Goal: Transaction & Acquisition: Subscribe to service/newsletter

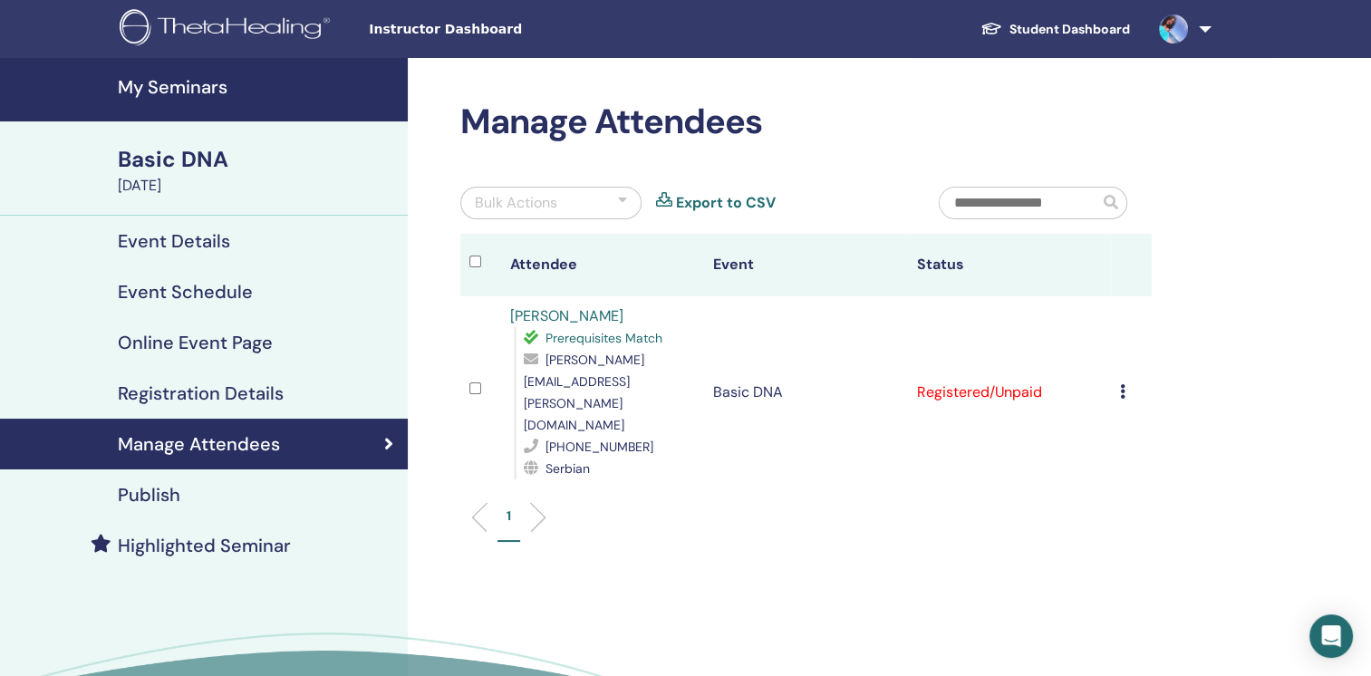
click at [1121, 384] on icon at bounding box center [1122, 391] width 5 height 15
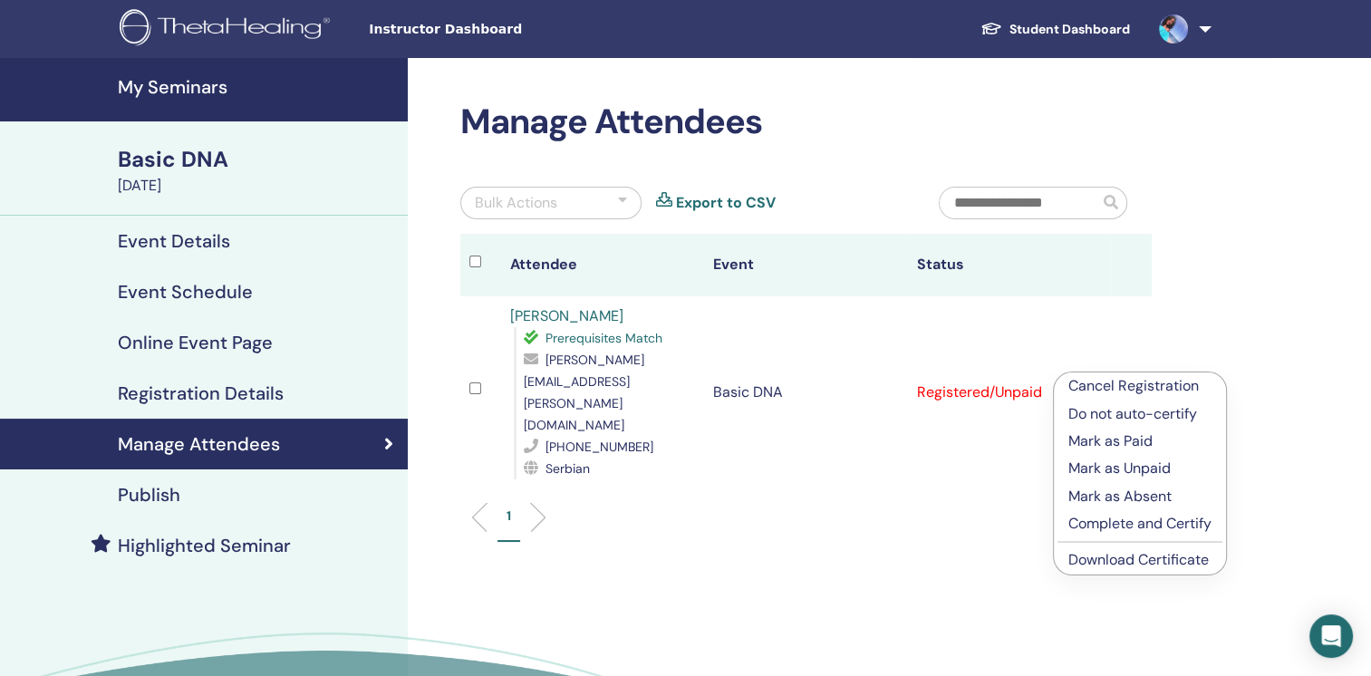
click at [1118, 446] on p "Mark as Paid" at bounding box center [1140, 442] width 143 height 22
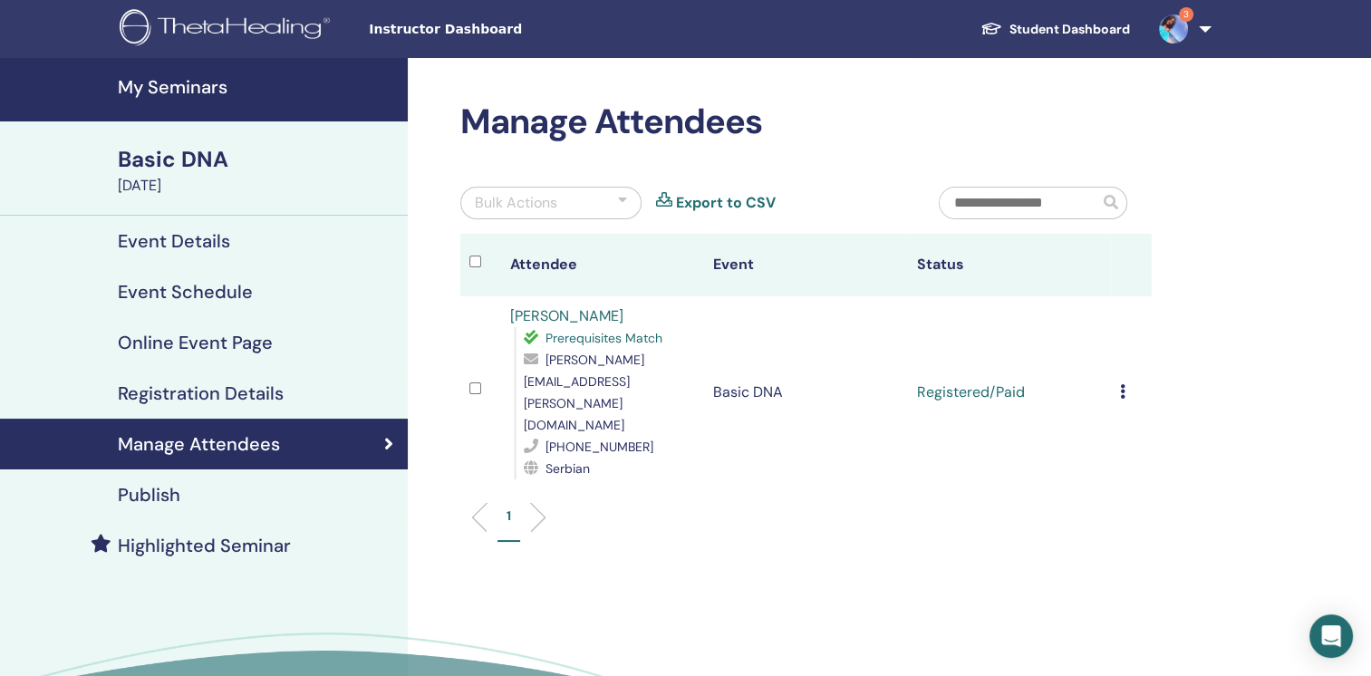
click at [1175, 13] on link "3" at bounding box center [1182, 29] width 74 height 58
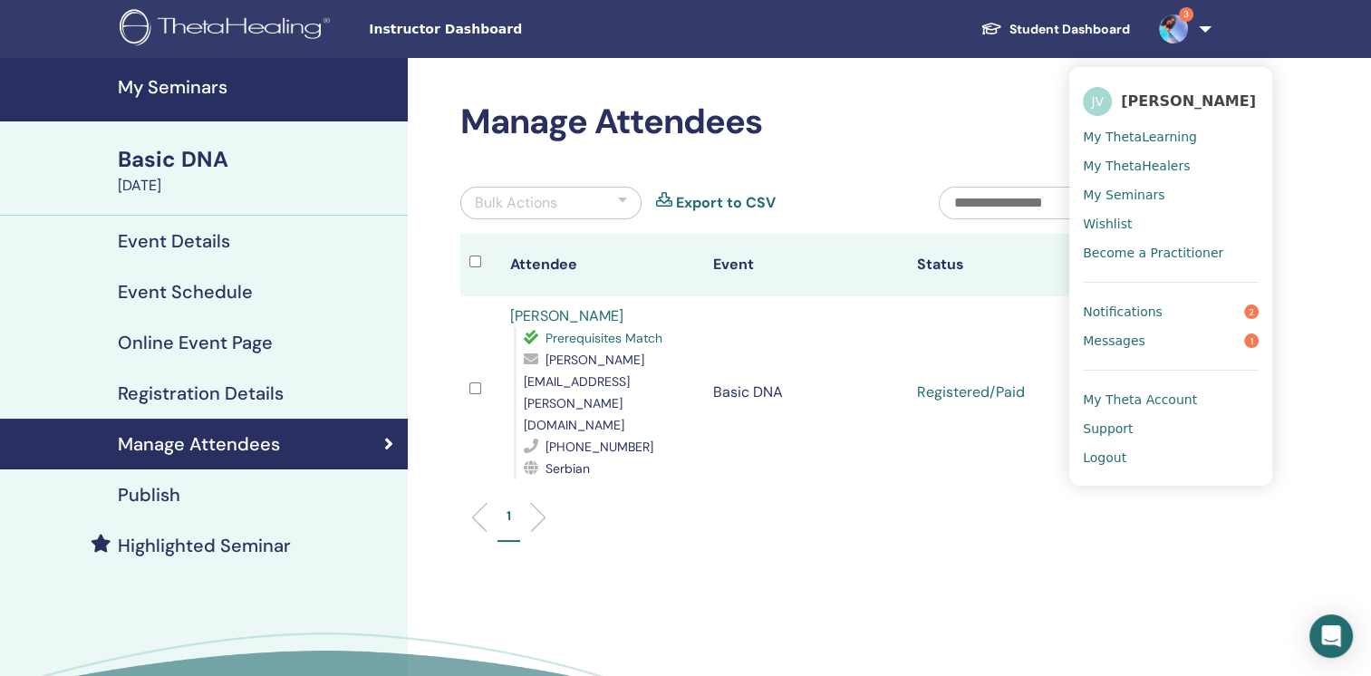
click at [1150, 310] on span "Notifications" at bounding box center [1123, 312] width 80 height 16
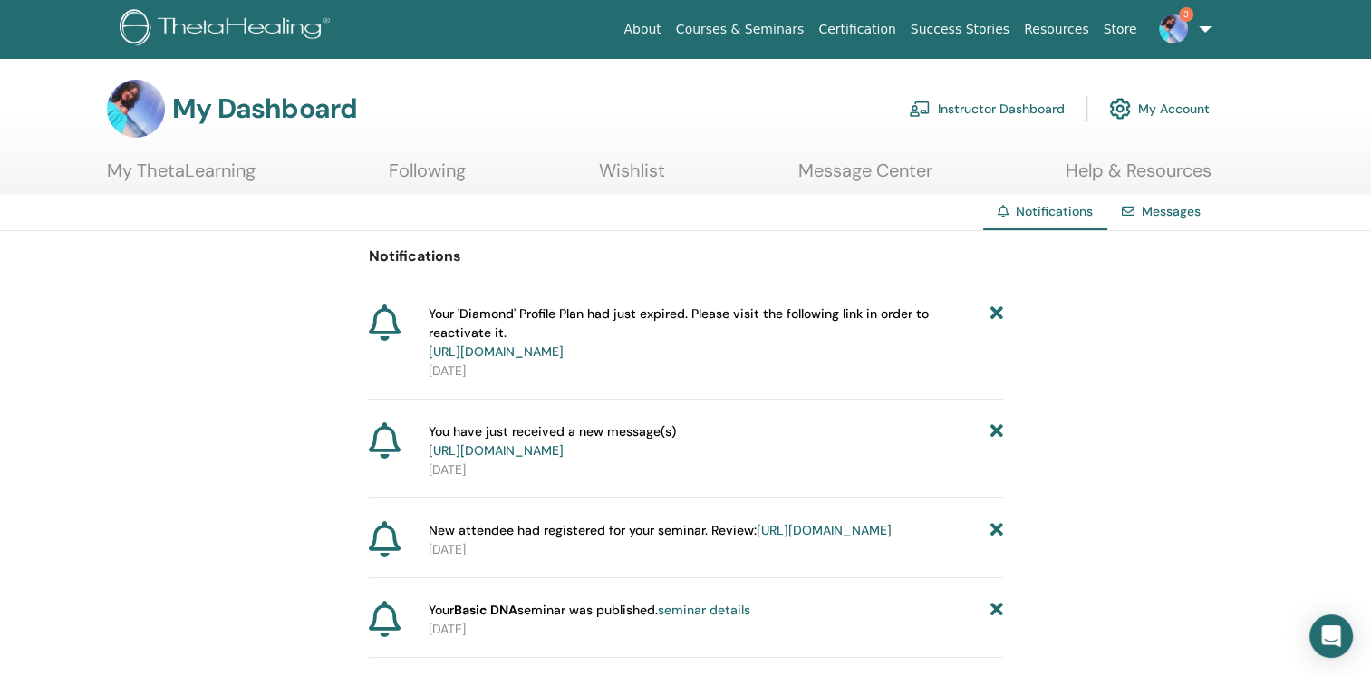
click at [1169, 28] on img at bounding box center [1173, 29] width 29 height 29
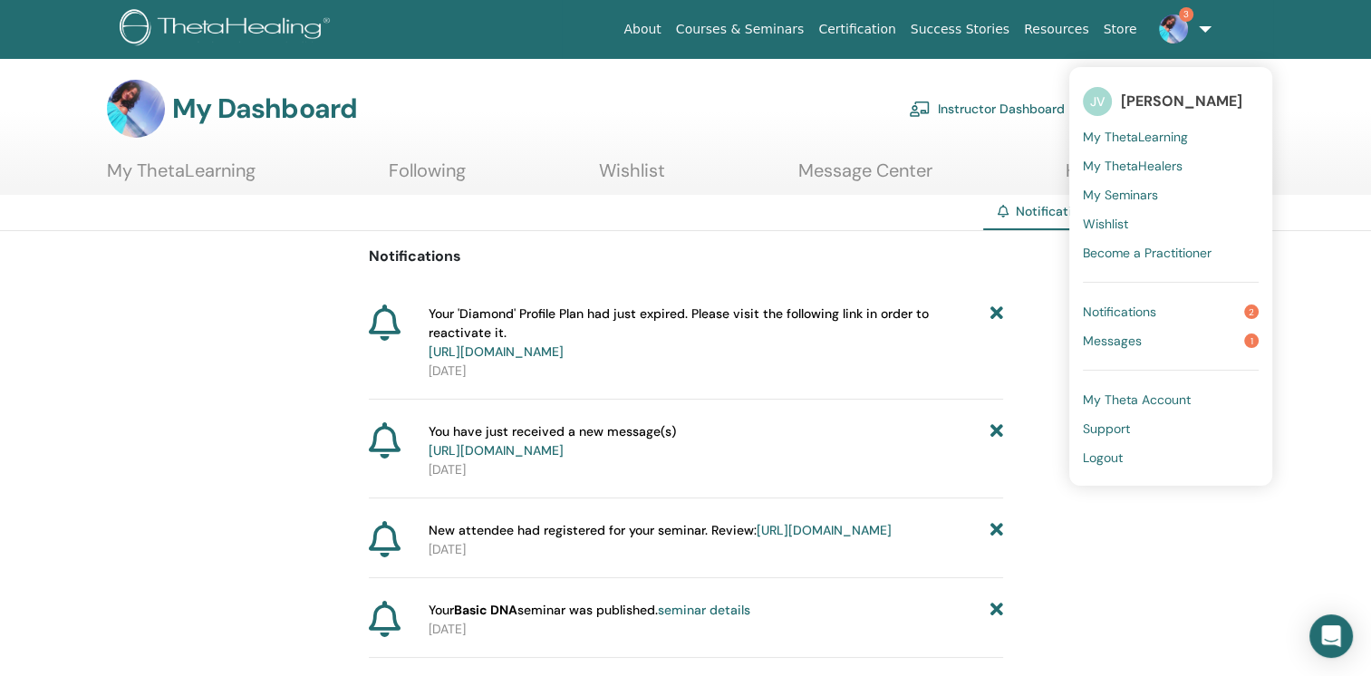
click at [1134, 334] on span "Messages" at bounding box center [1112, 341] width 59 height 16
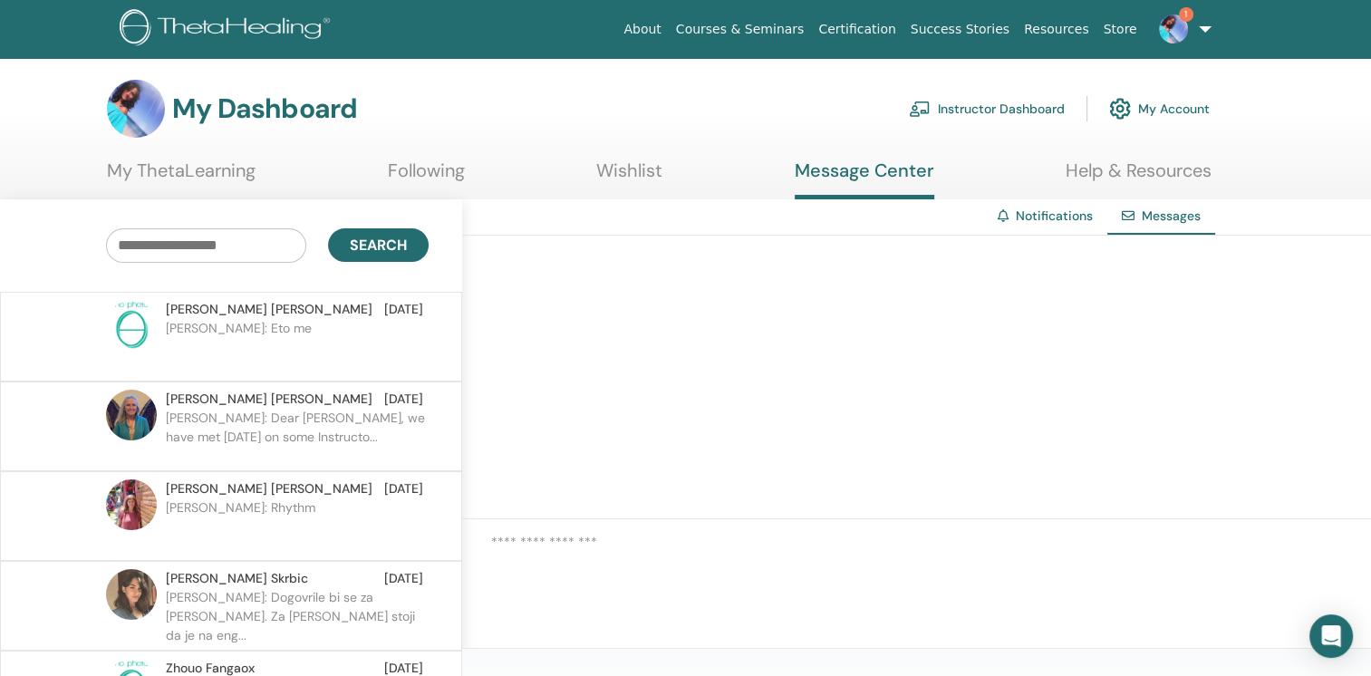
click at [296, 320] on p "Marta: Eto me" at bounding box center [297, 346] width 263 height 54
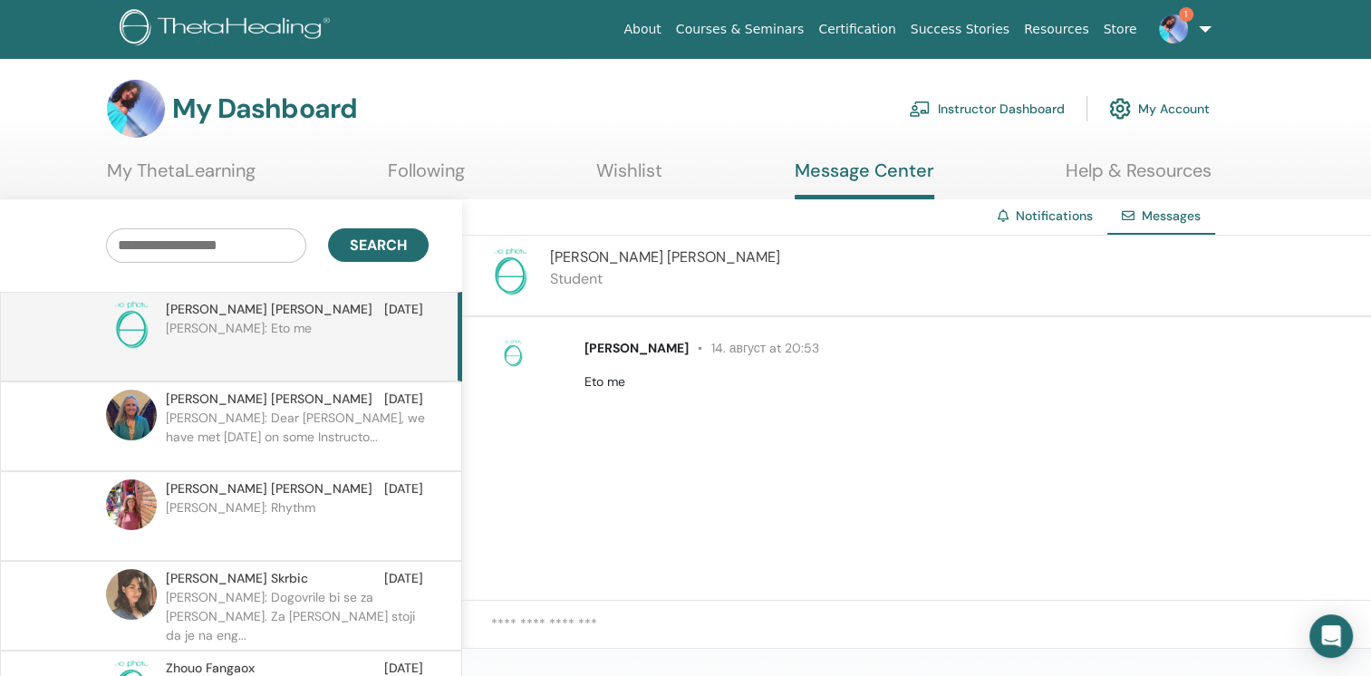
click at [579, 620] on textarea at bounding box center [931, 635] width 880 height 42
click at [1342, 636] on div "Open Intercom Messenger" at bounding box center [1332, 637] width 48 height 48
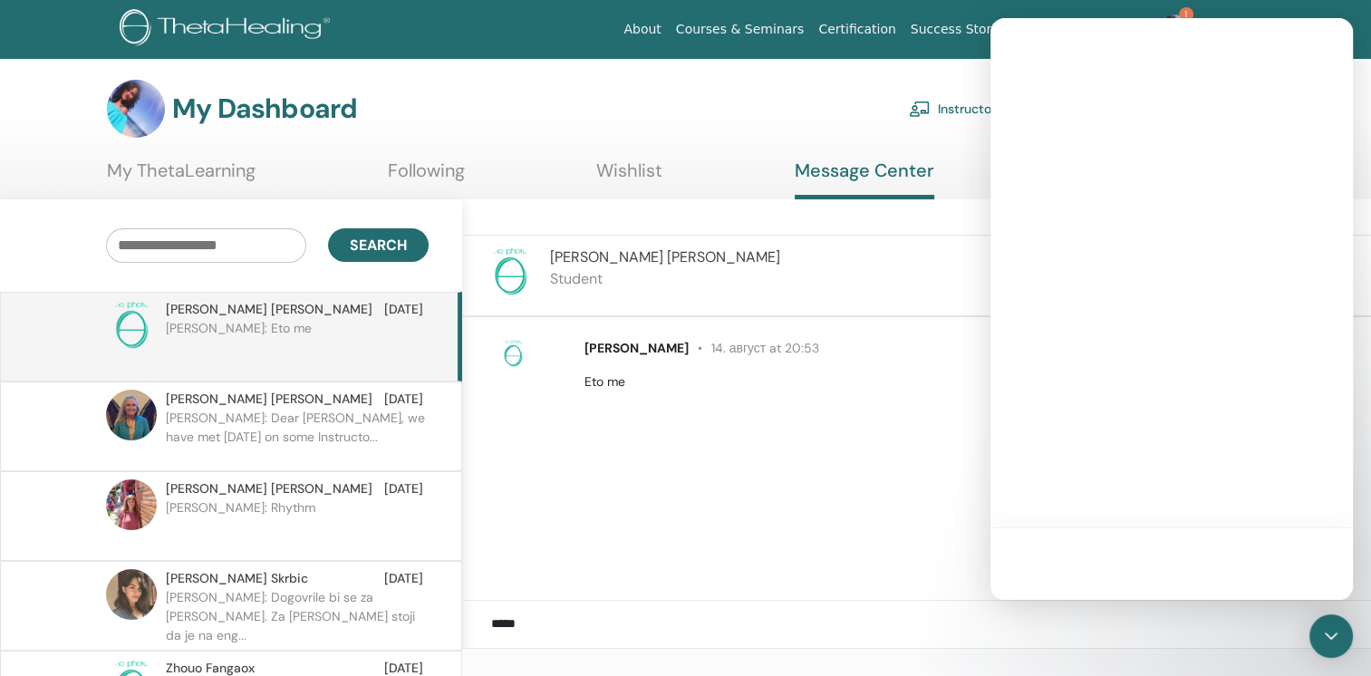
drag, startPoint x: 845, startPoint y: 506, endPoint x: 715, endPoint y: 567, distance: 143.1
click at [843, 506] on div "Marta Arsovska-Tomovska 14. август at 20:53 Eto me" at bounding box center [916, 459] width 909 height 284
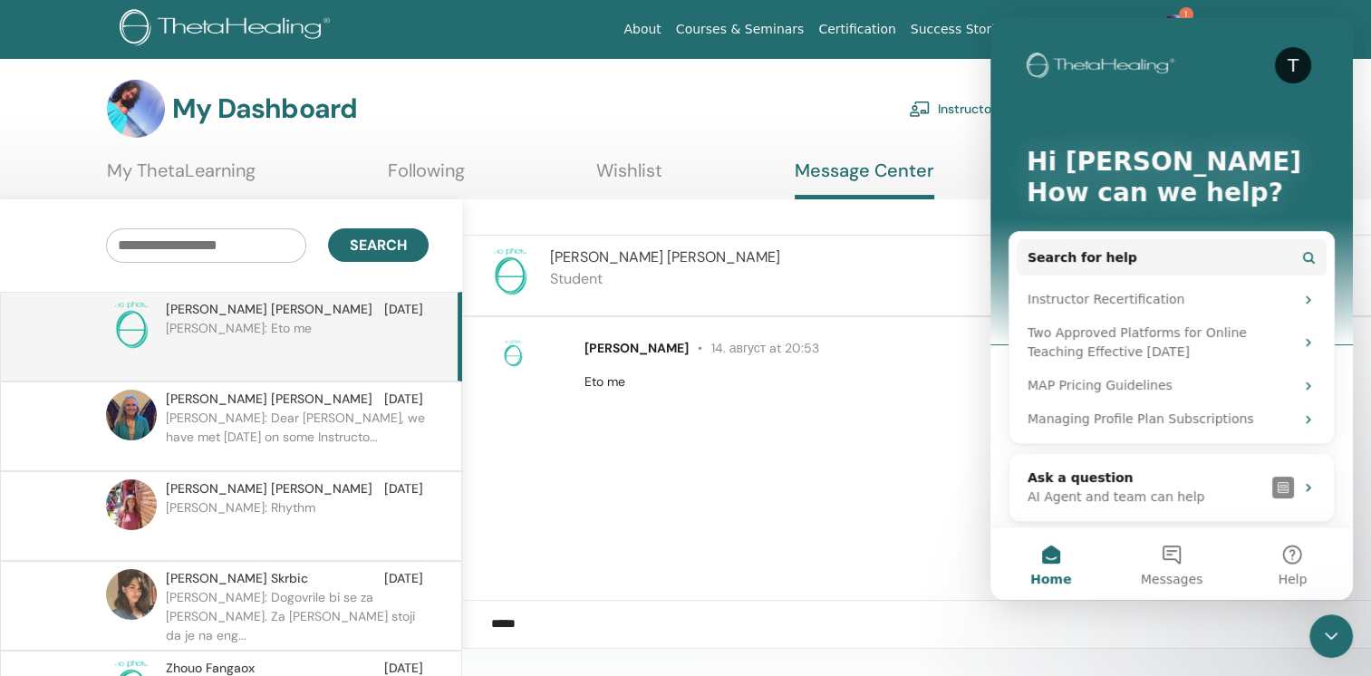
click at [540, 626] on textarea "*****" at bounding box center [931, 635] width 880 height 42
type textarea "*****"
click at [199, 305] on span "Marta Arsovska-Tomovska" at bounding box center [269, 309] width 207 height 19
click at [729, 130] on div "My Dashboard Instructor Dashboard My Account" at bounding box center [658, 109] width 1103 height 58
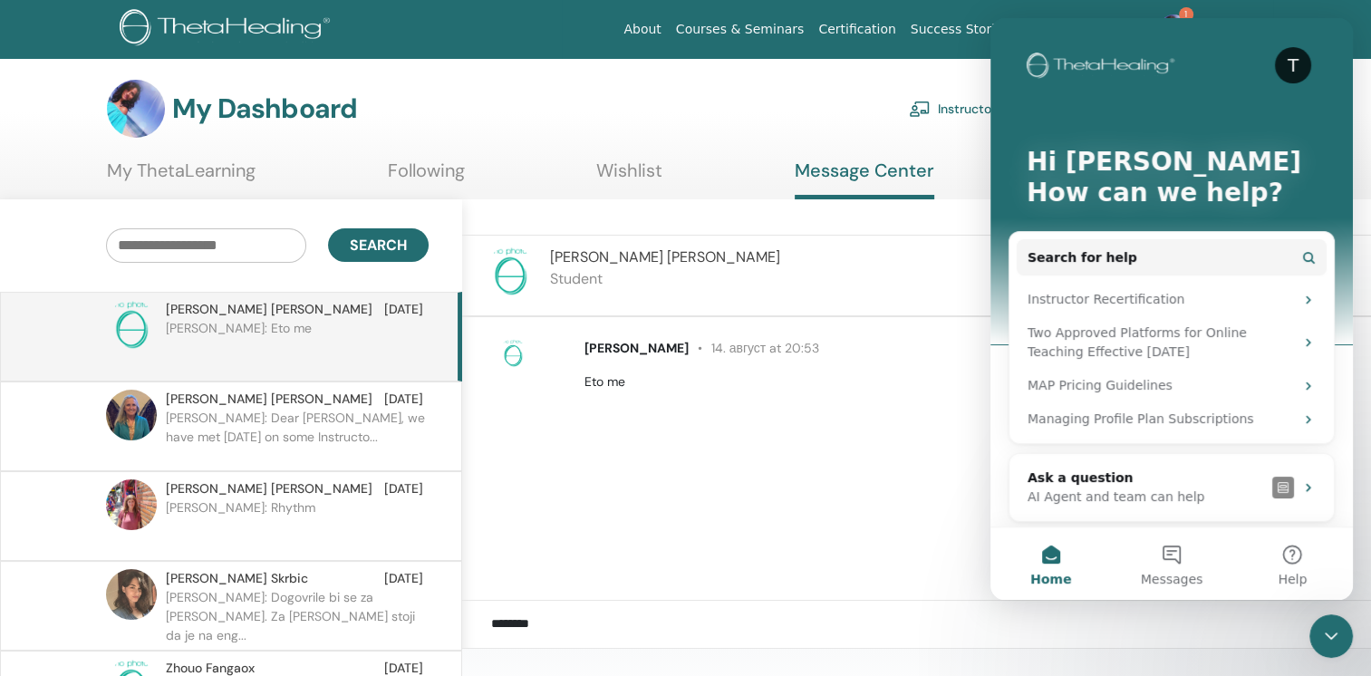
click at [851, 172] on link "Message Center" at bounding box center [865, 180] width 140 height 40
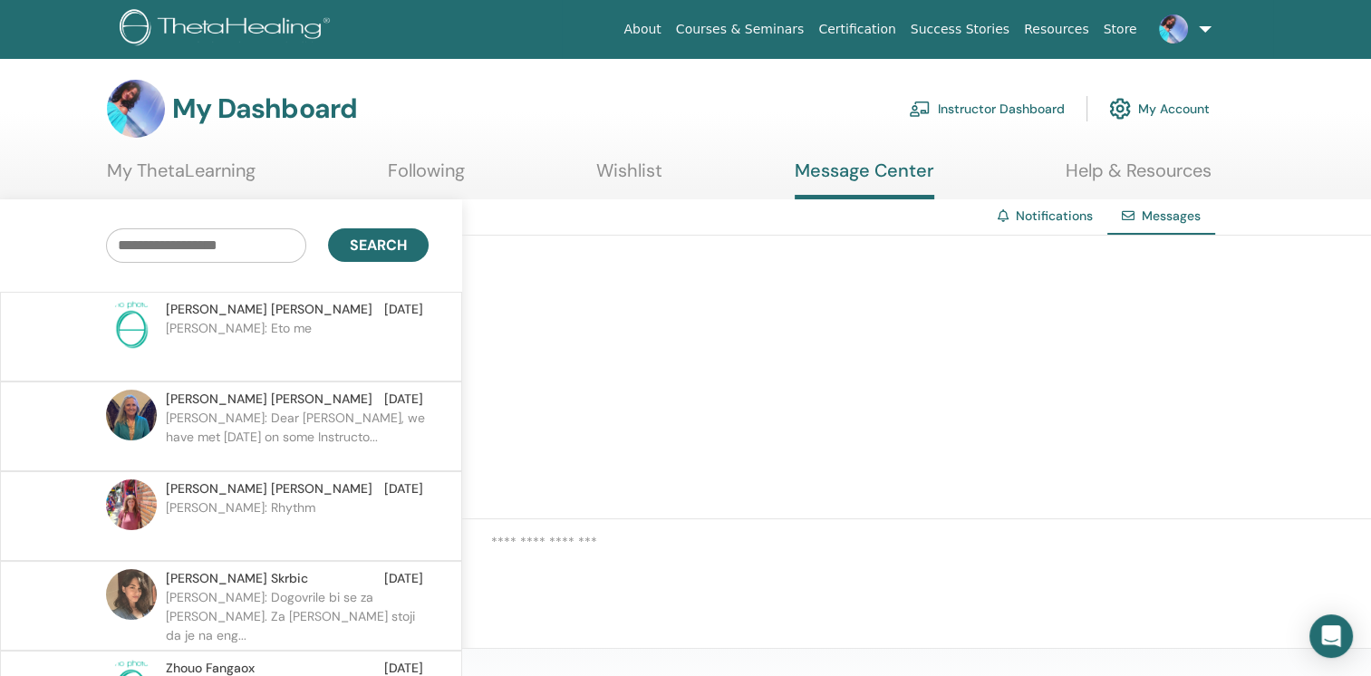
click at [1181, 25] on img at bounding box center [1173, 29] width 29 height 29
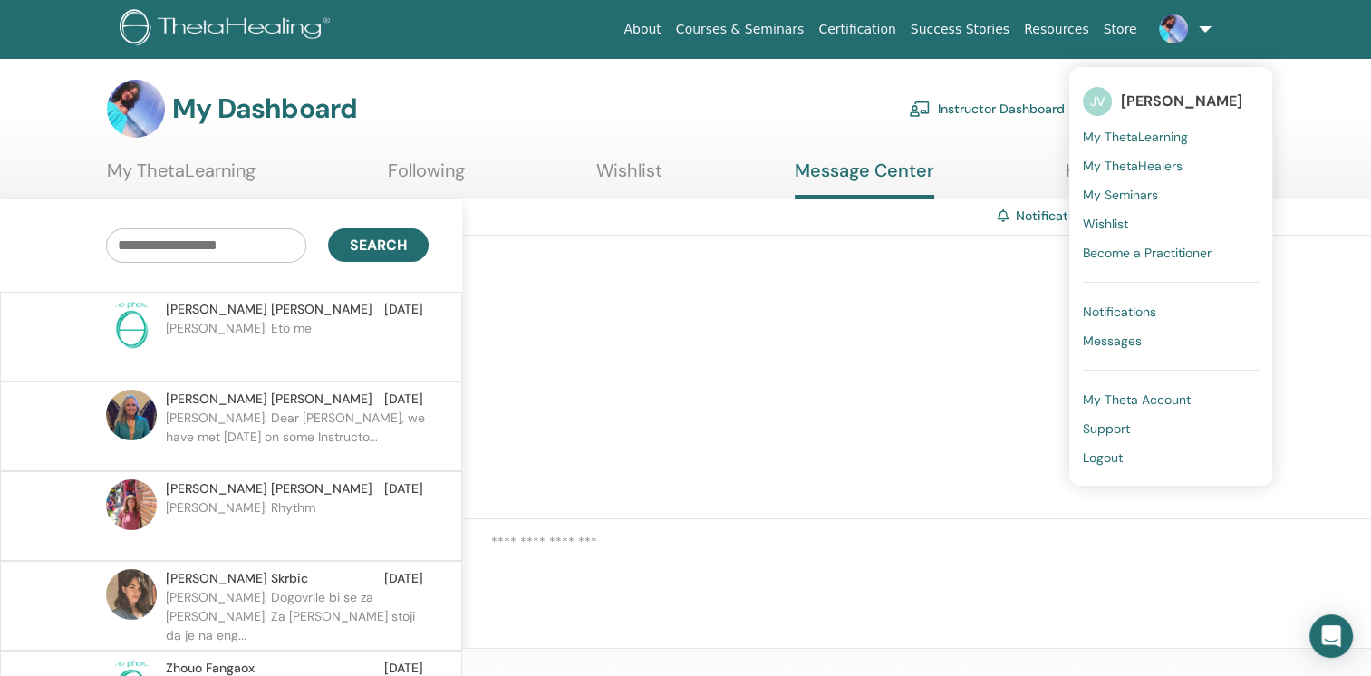
click at [1131, 315] on span "Notifications" at bounding box center [1119, 312] width 73 height 16
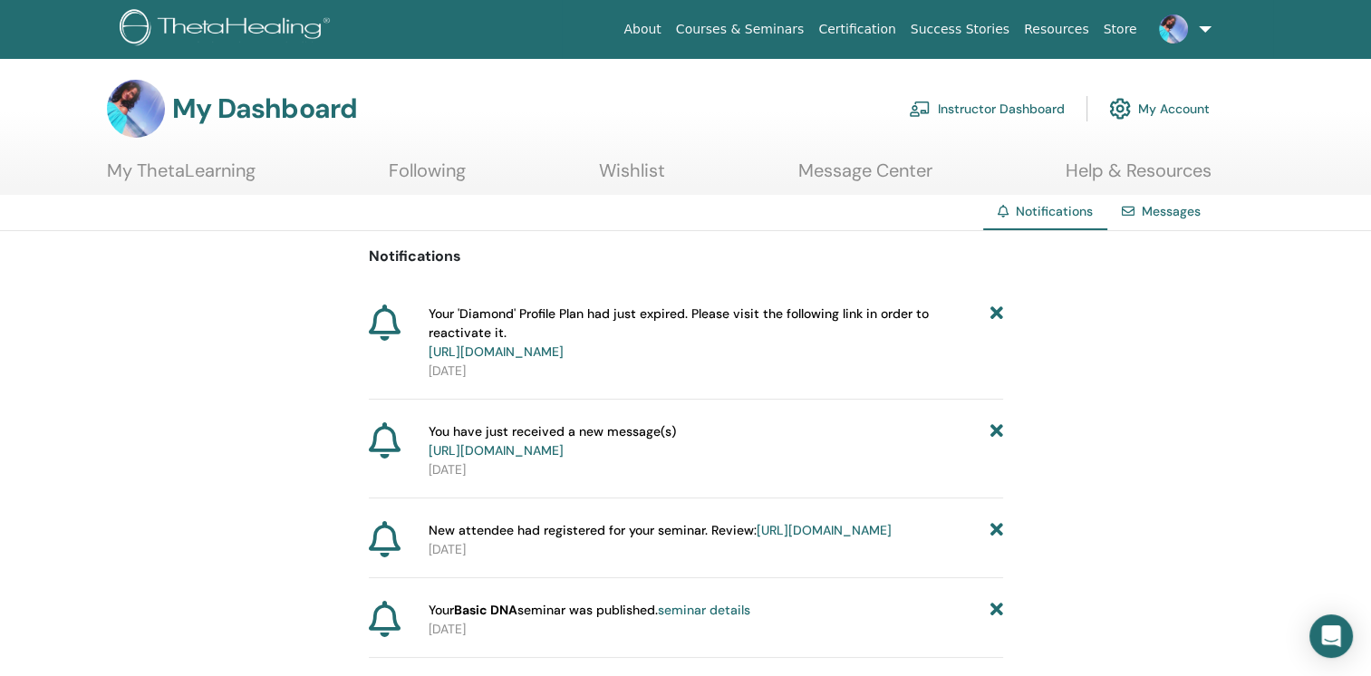
click at [564, 348] on link "[URL][DOMAIN_NAME]" at bounding box center [496, 352] width 135 height 16
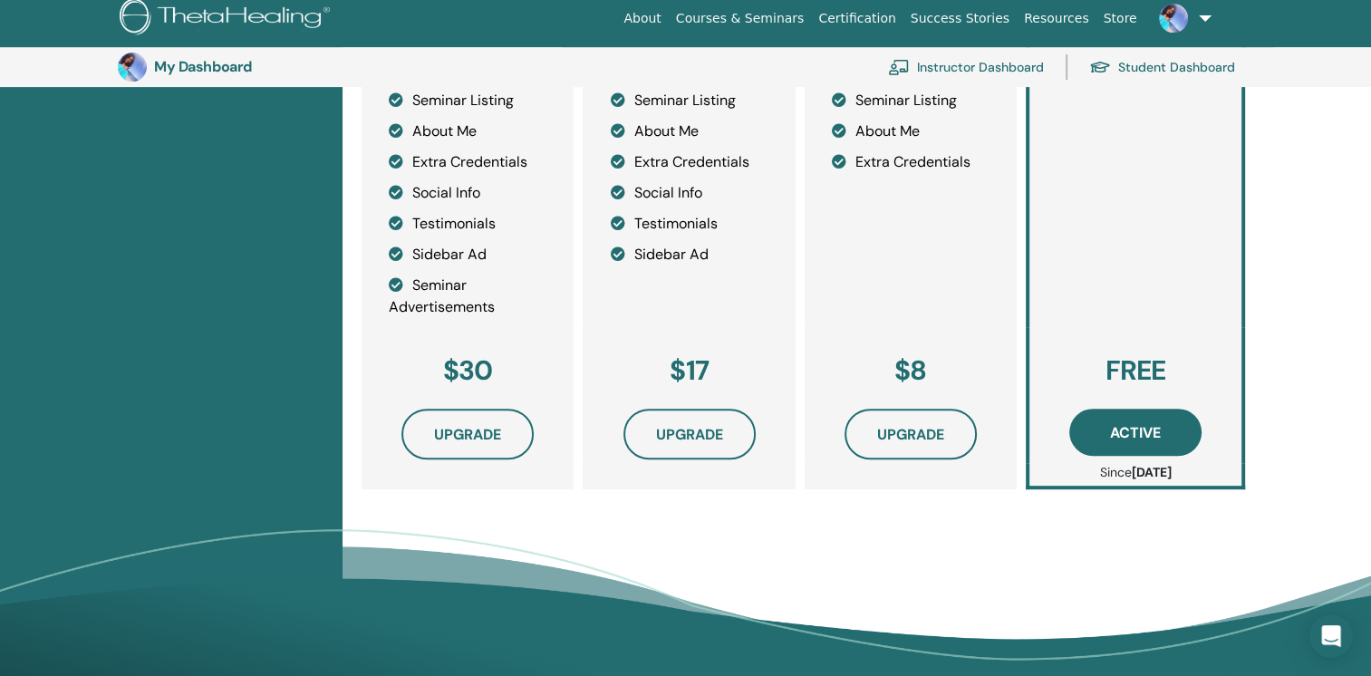
scroll to position [586, 0]
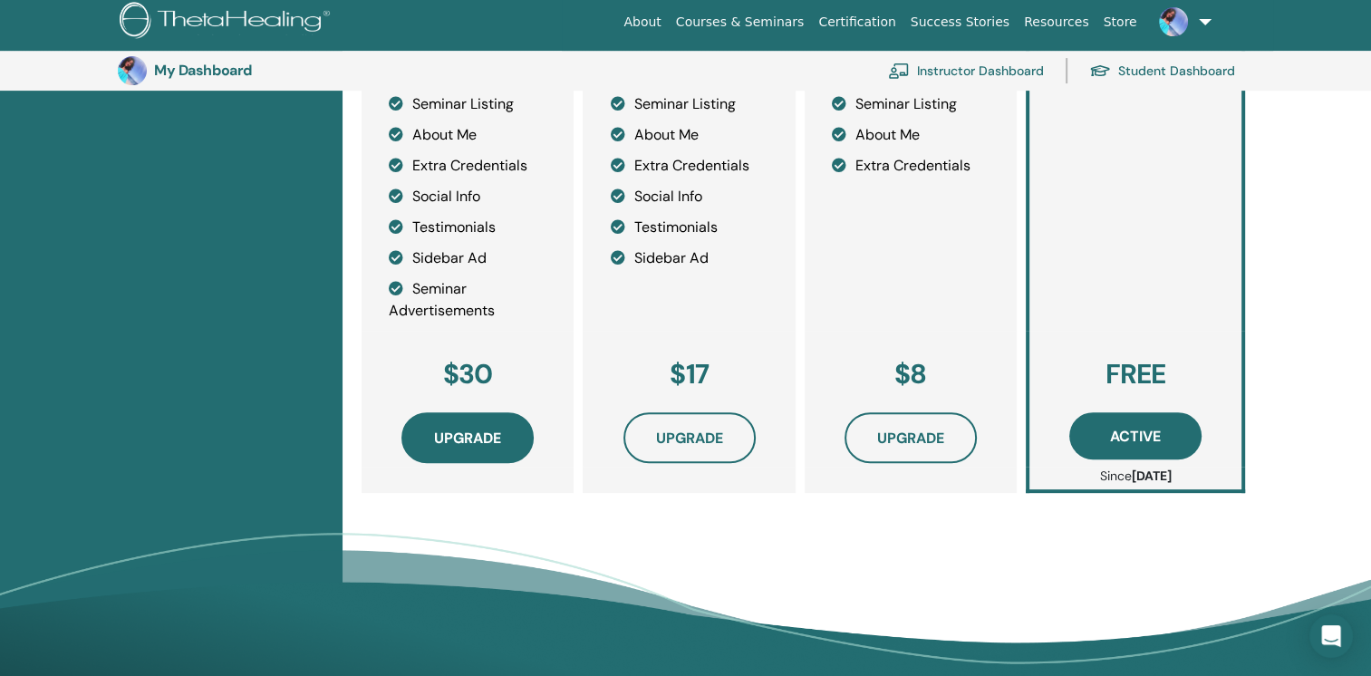
click at [509, 430] on button "Upgrade" at bounding box center [468, 437] width 132 height 51
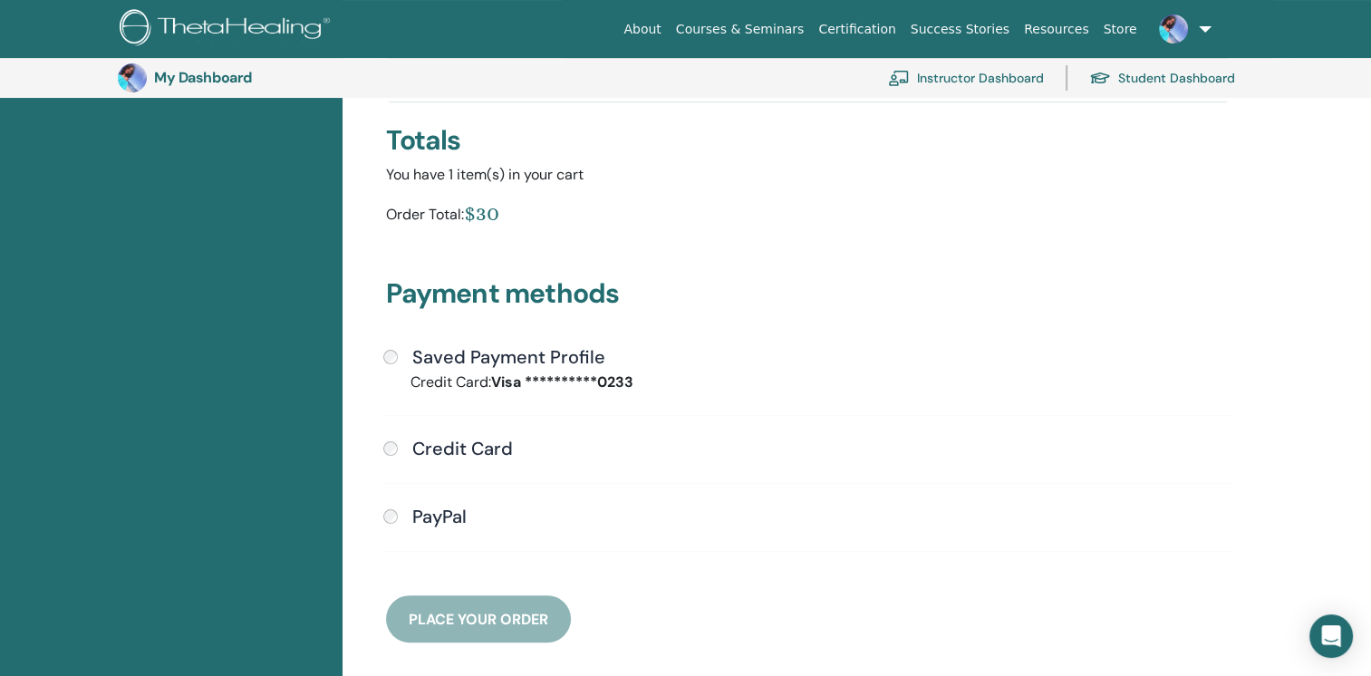
scroll to position [292, 0]
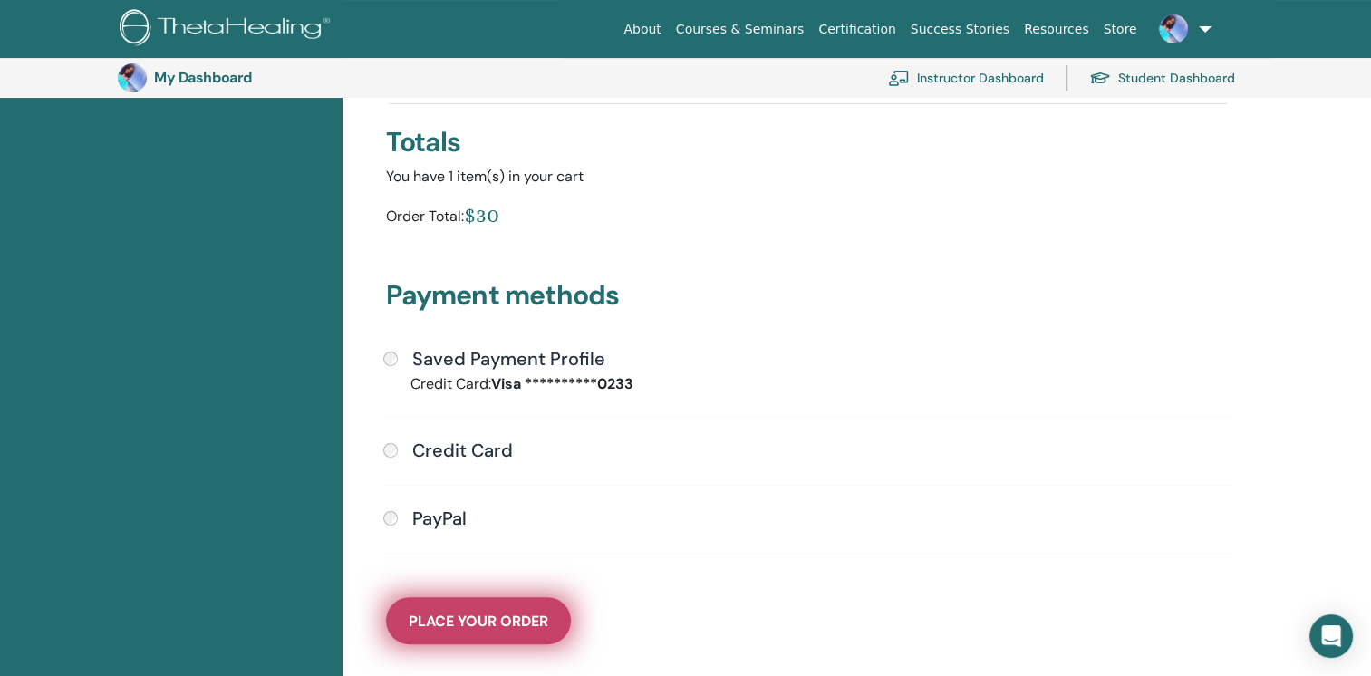
click at [482, 615] on span "Place Your Order" at bounding box center [479, 621] width 140 height 19
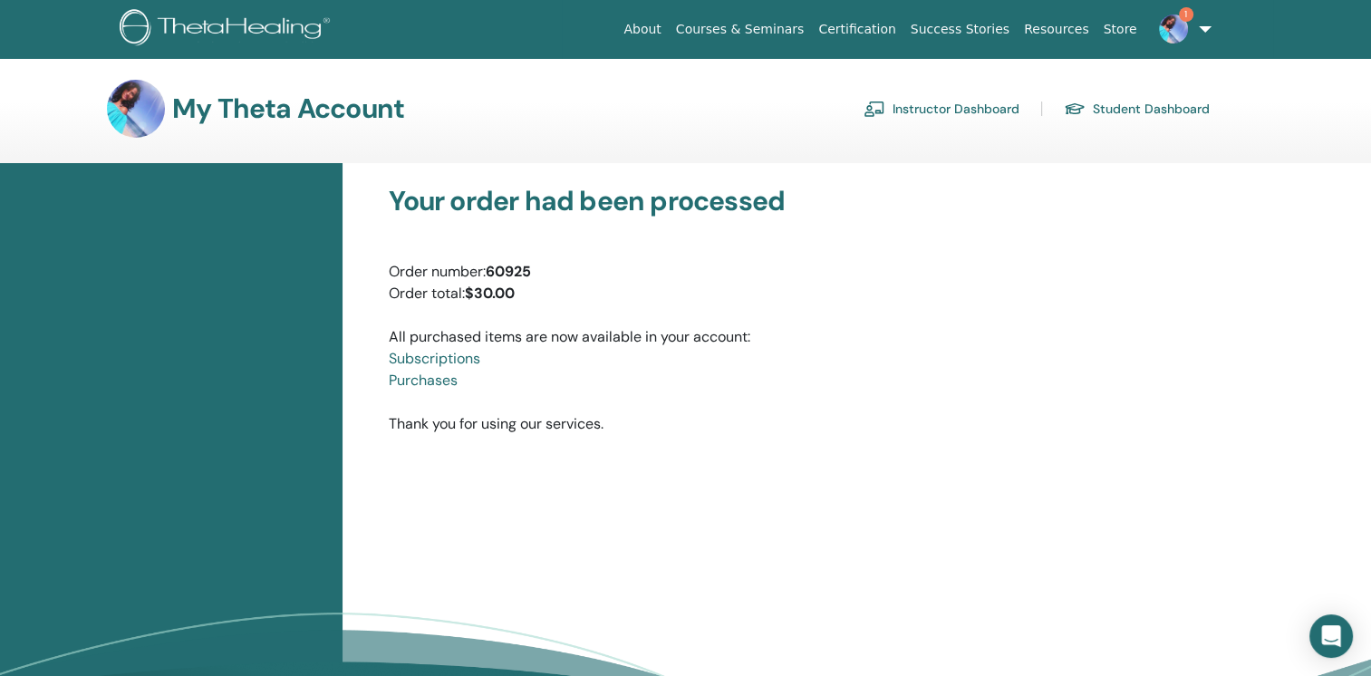
click at [1174, 27] on img at bounding box center [1173, 29] width 29 height 29
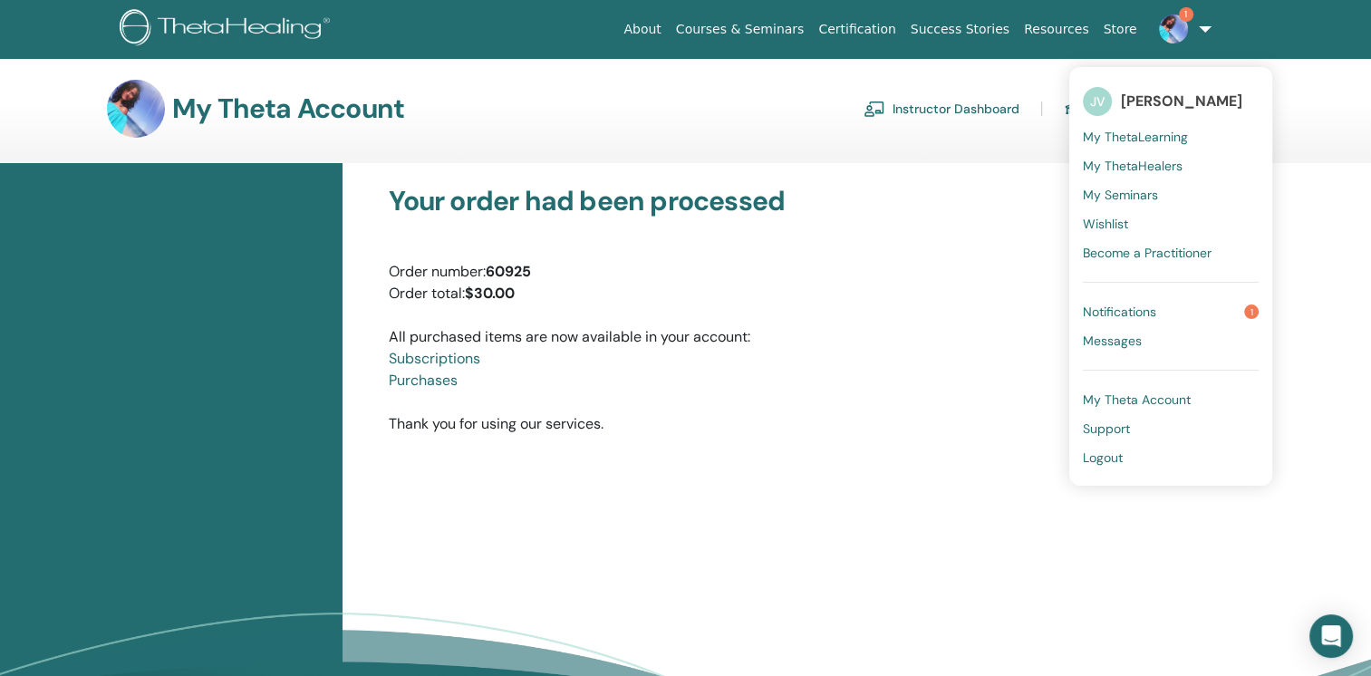
click at [1150, 308] on span "Notifications" at bounding box center [1119, 312] width 73 height 16
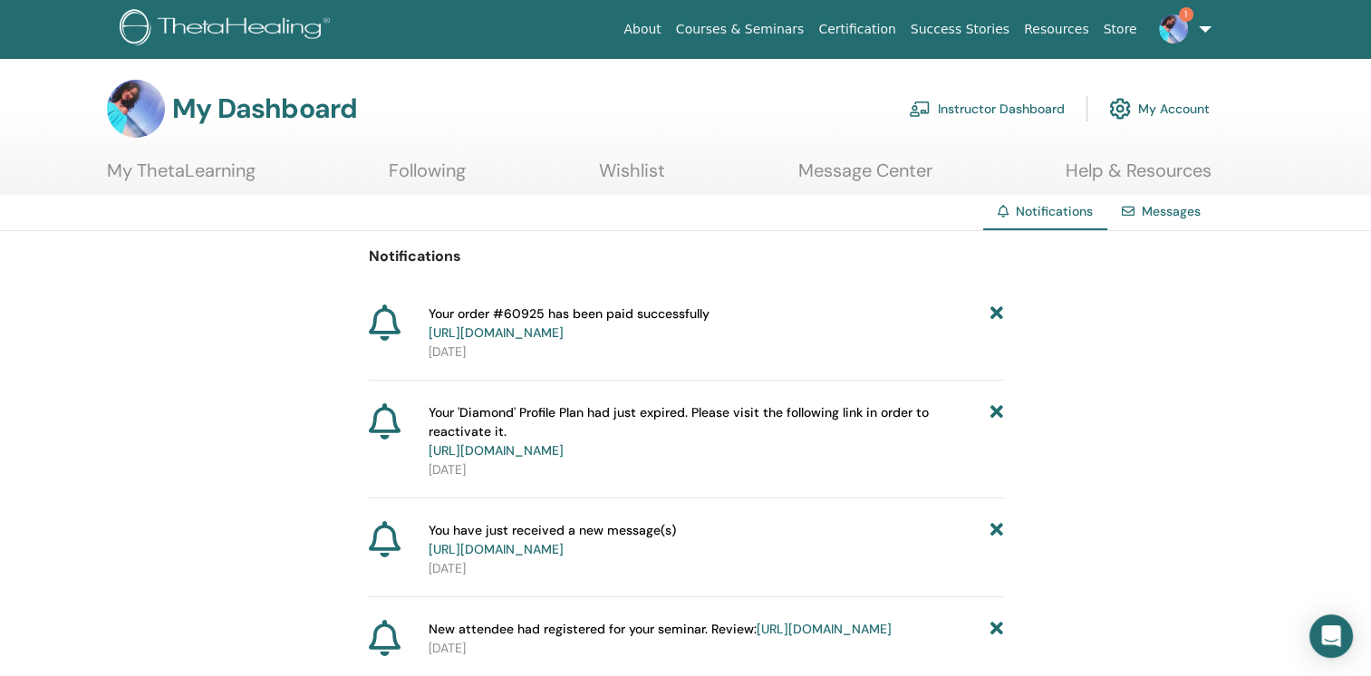
click at [1173, 32] on img at bounding box center [1173, 29] width 29 height 29
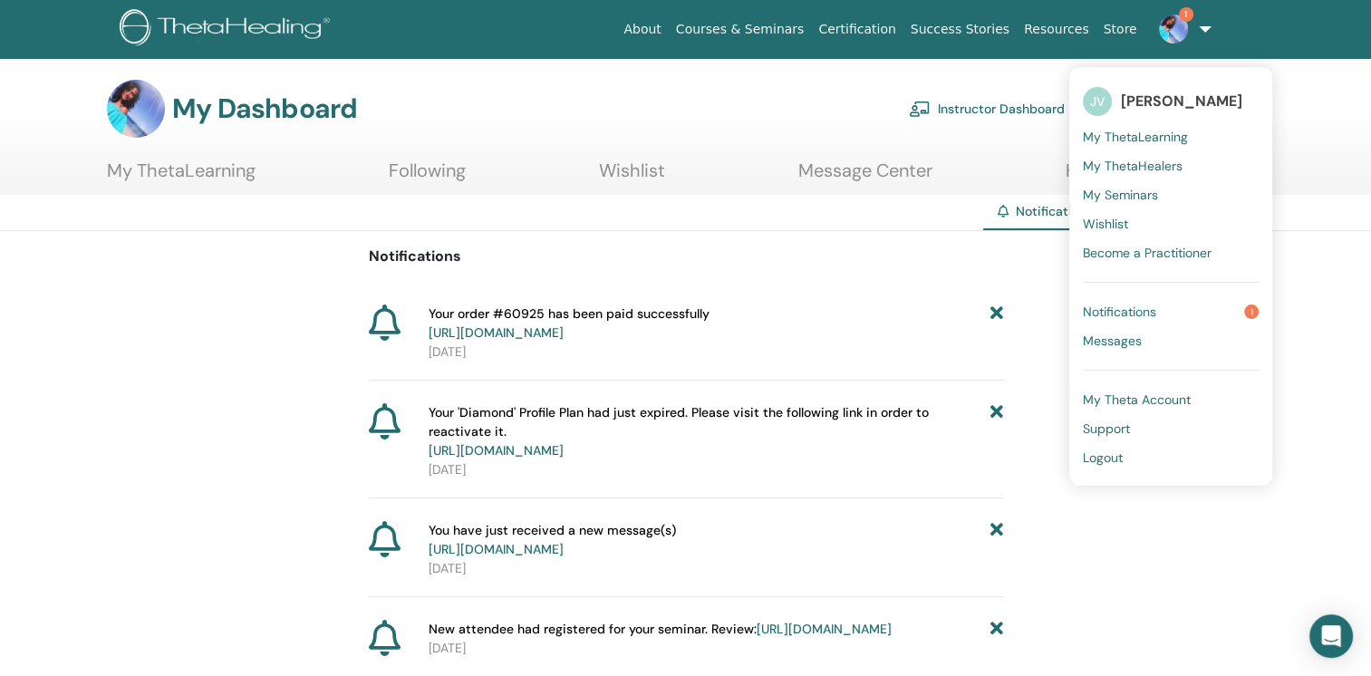
click at [1141, 309] on span "Notifications" at bounding box center [1119, 312] width 73 height 16
